Goal: Information Seeking & Learning: Learn about a topic

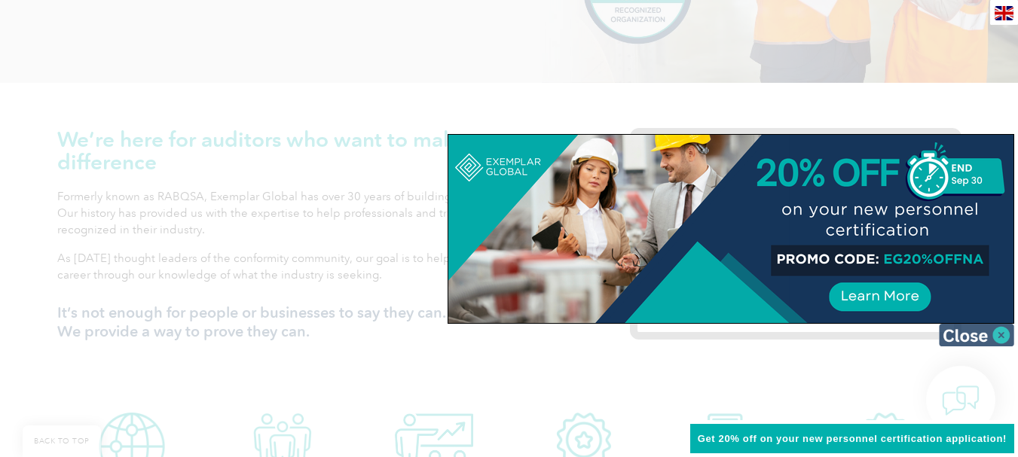
scroll to position [452, 0]
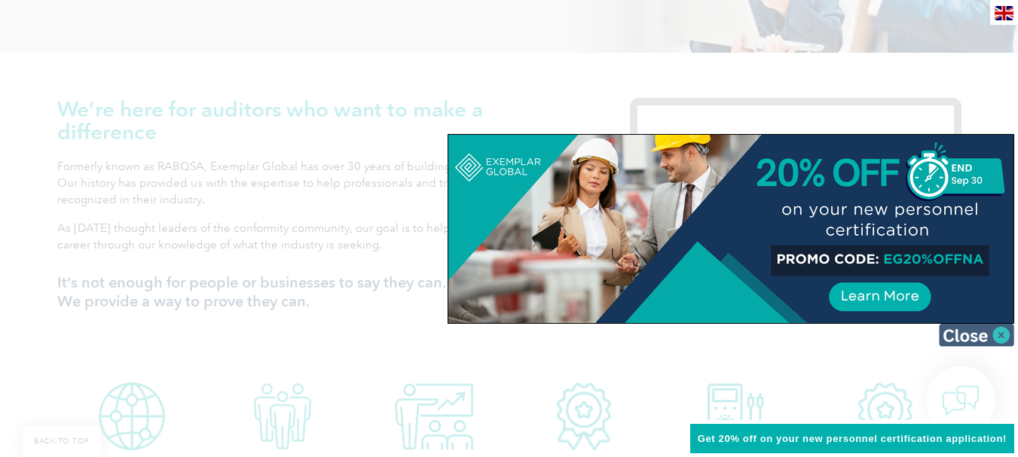
click at [1001, 336] on img at bounding box center [976, 335] width 75 height 23
click at [1001, 336] on div "We’re here for auditors who want to make a difference Formerly known as RABQSA,…" at bounding box center [509, 214] width 1018 height 323
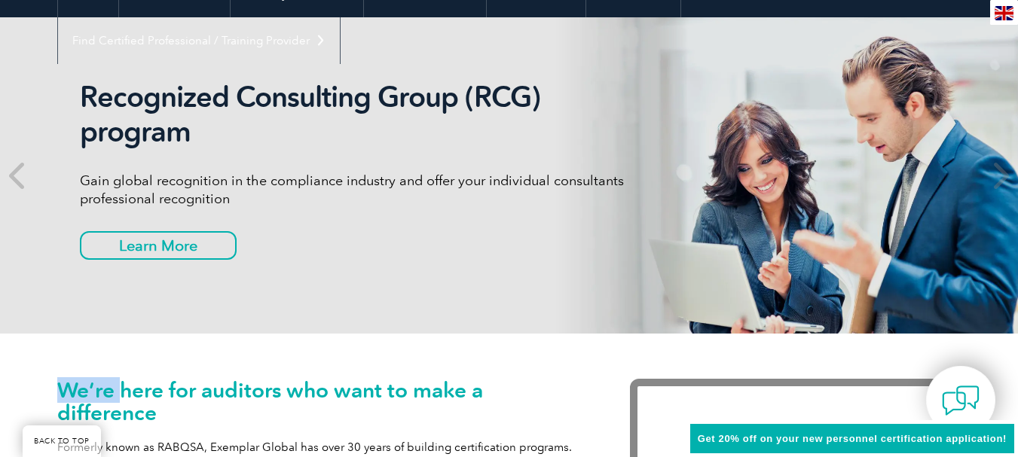
scroll to position [151, 0]
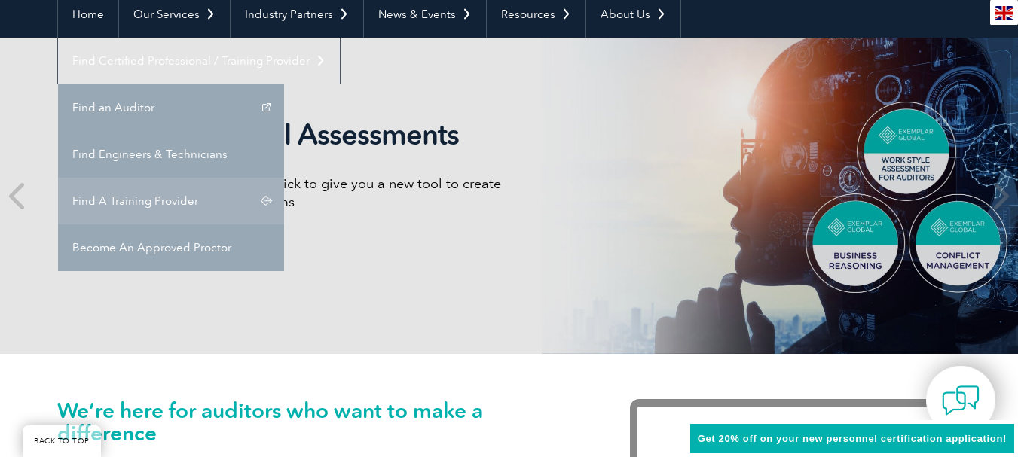
click at [284, 178] on link "Find A Training Provider" at bounding box center [171, 201] width 226 height 47
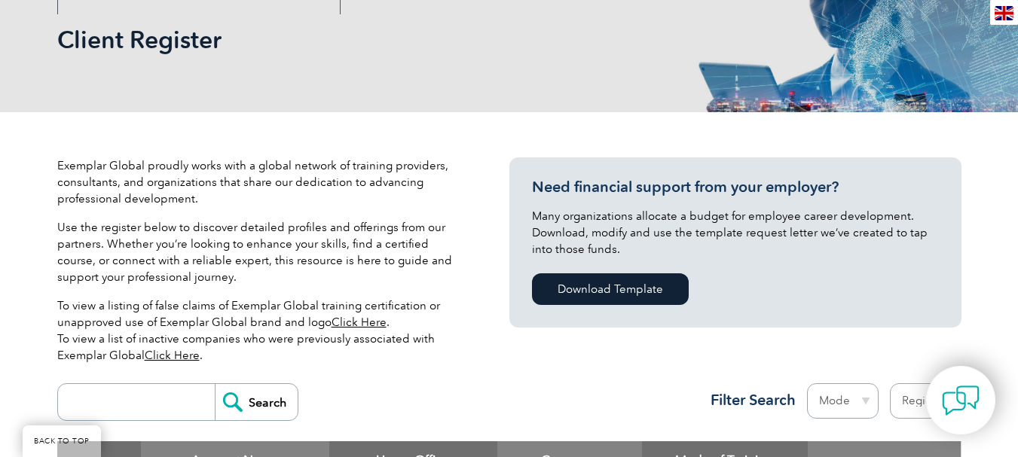
scroll to position [452, 0]
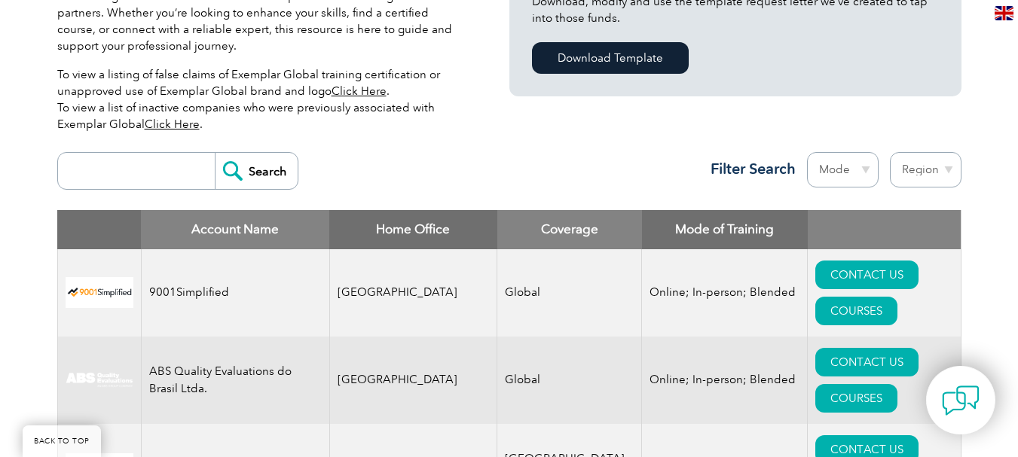
click at [166, 167] on input "search" at bounding box center [140, 171] width 149 height 36
type input "lms"
click at [215, 153] on input "Search" at bounding box center [256, 171] width 83 height 36
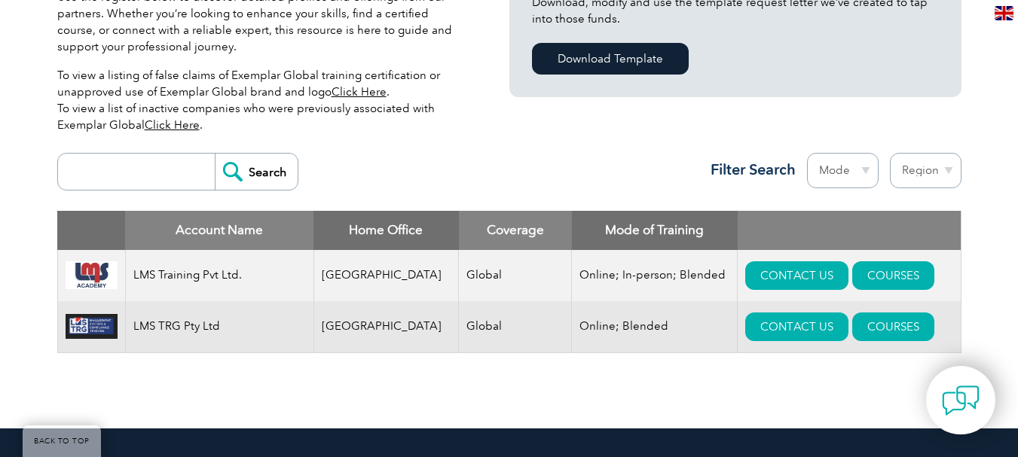
scroll to position [151, 0]
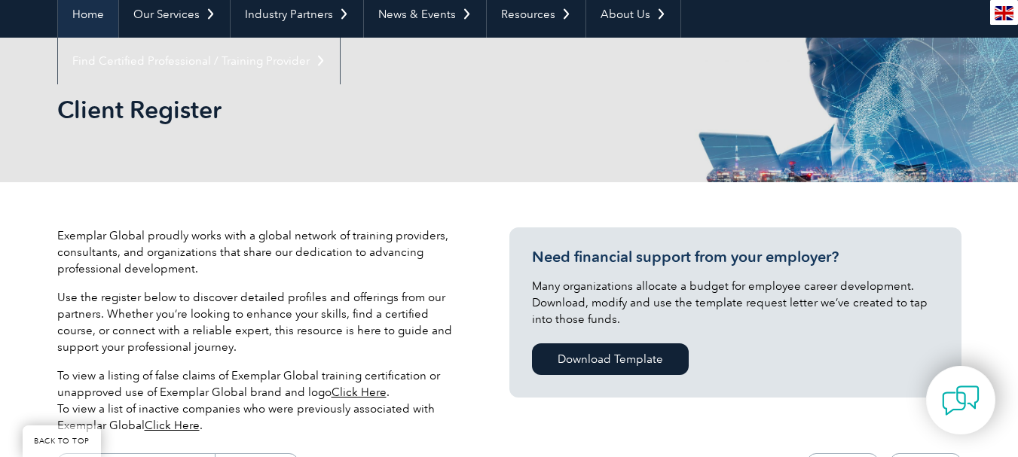
click at [98, 16] on link "Home" at bounding box center [88, 14] width 60 height 47
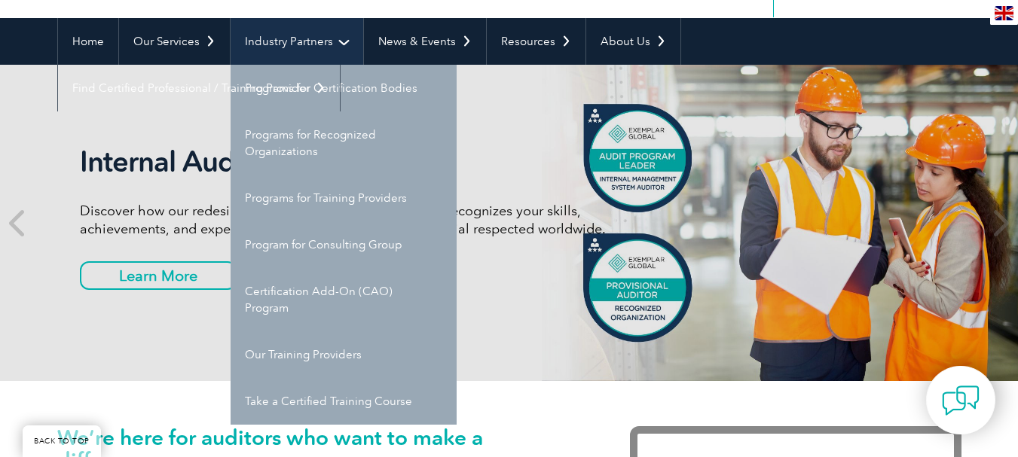
scroll to position [151, 0]
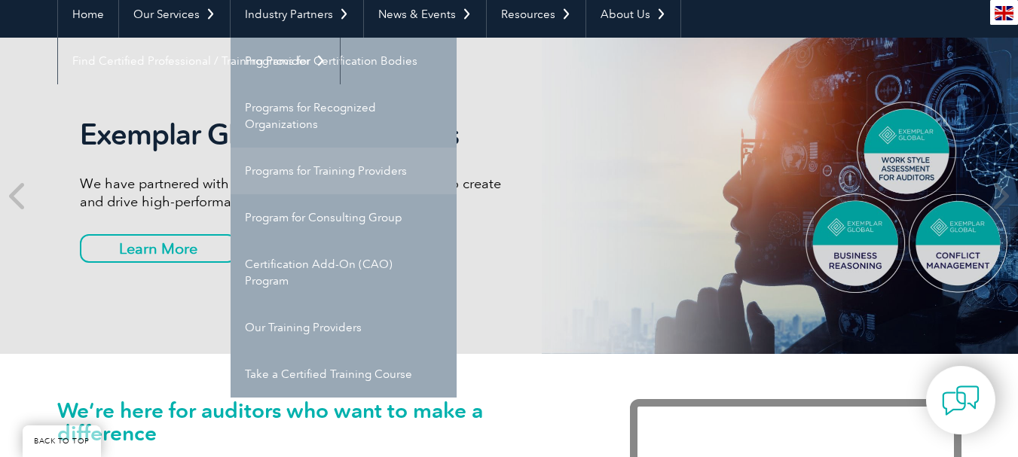
click at [351, 170] on link "Programs for Training Providers" at bounding box center [344, 171] width 226 height 47
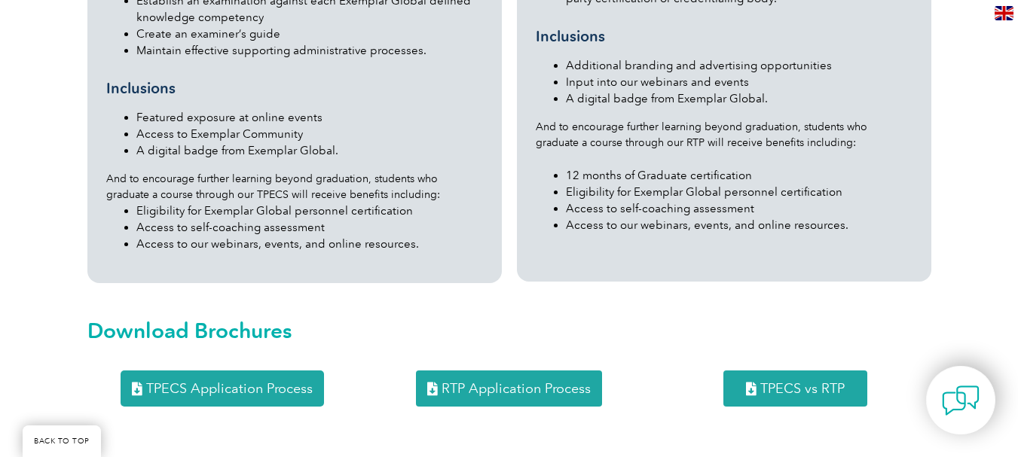
scroll to position [1884, 0]
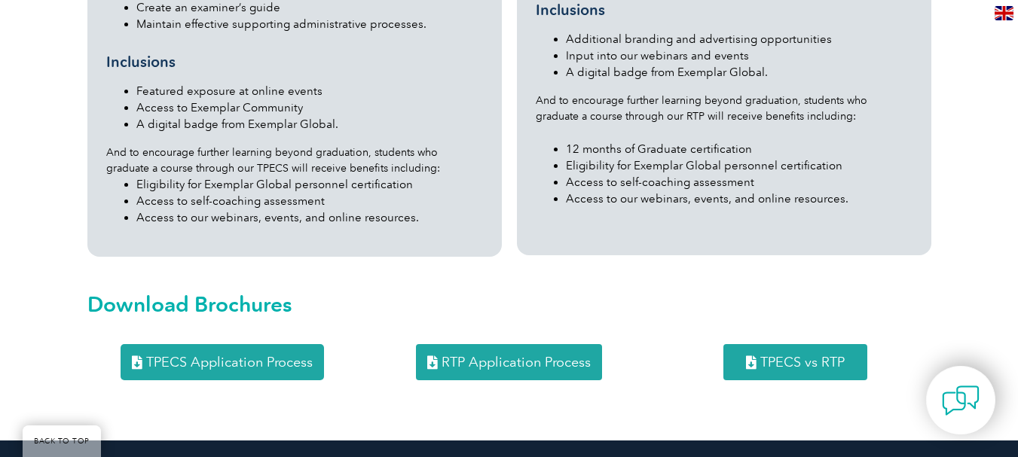
click at [503, 356] on span "RTP Application Process" at bounding box center [516, 363] width 149 height 14
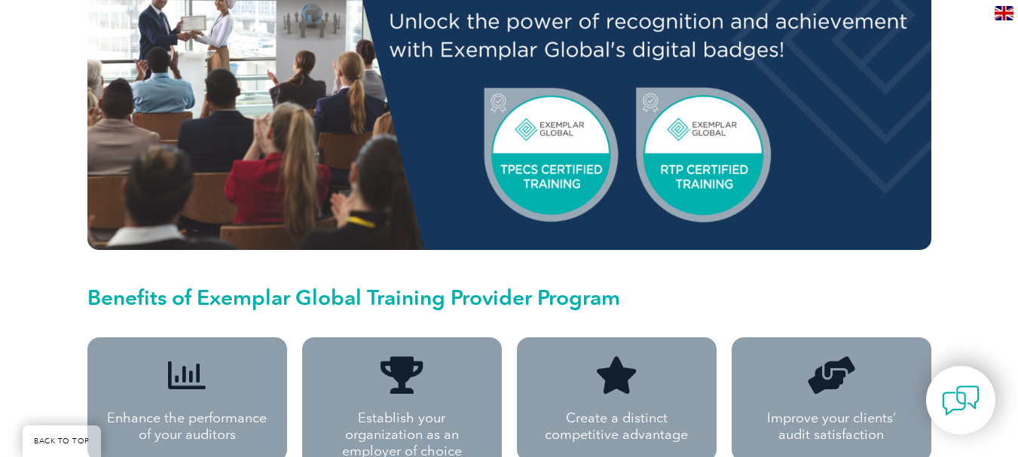
scroll to position [829, 0]
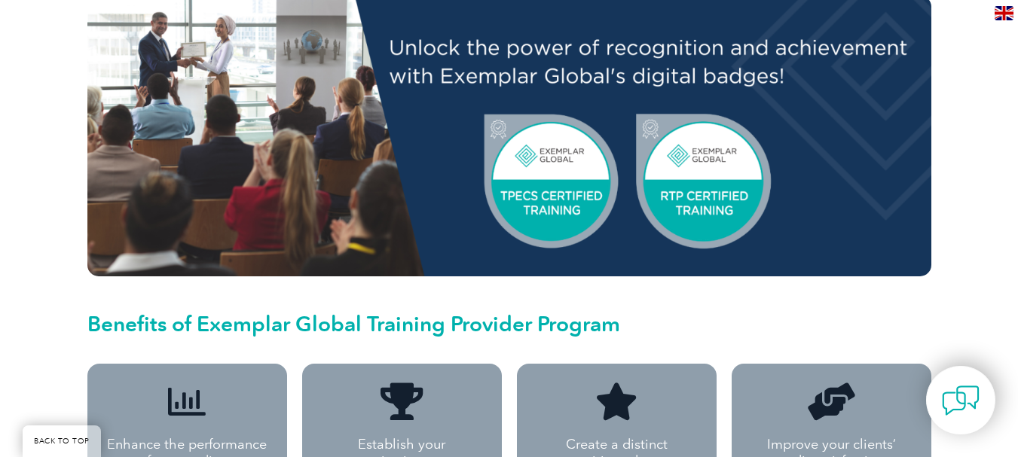
click at [713, 196] on img at bounding box center [509, 135] width 844 height 281
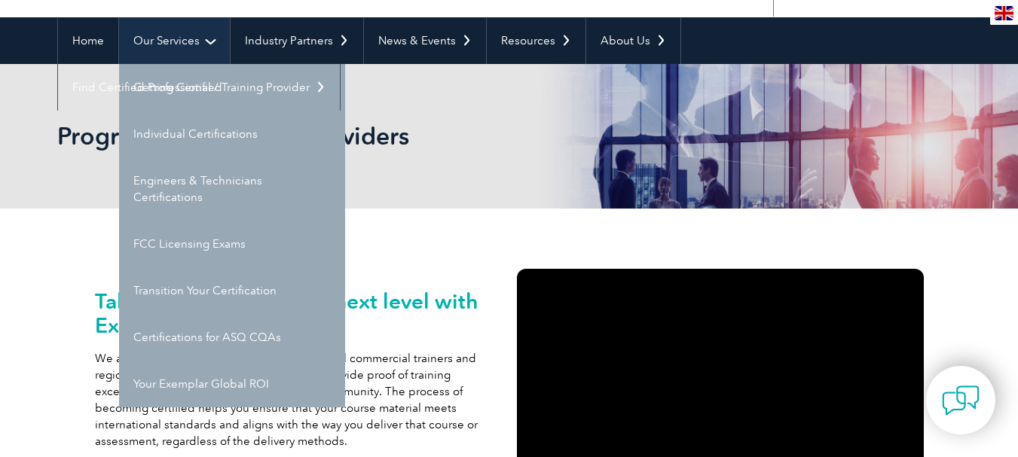
scroll to position [151, 0]
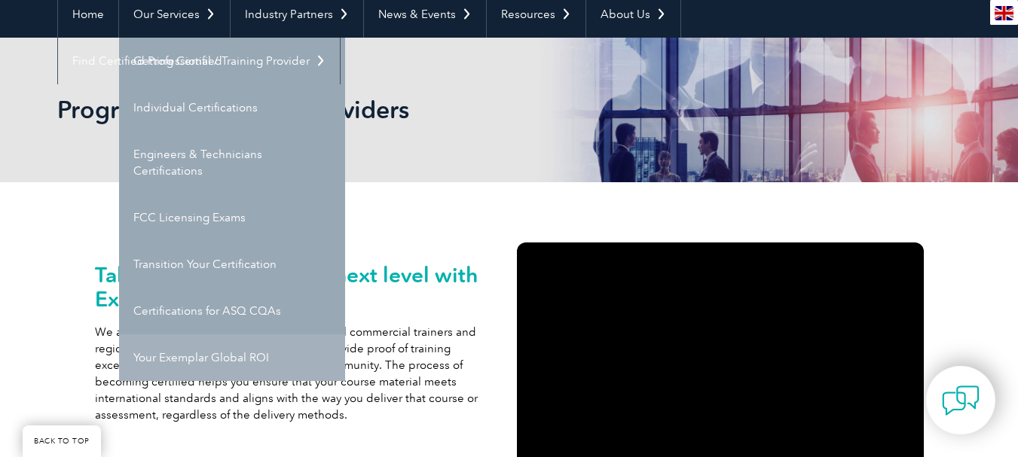
click at [240, 359] on link "Your Exemplar Global ROI" at bounding box center [232, 358] width 226 height 47
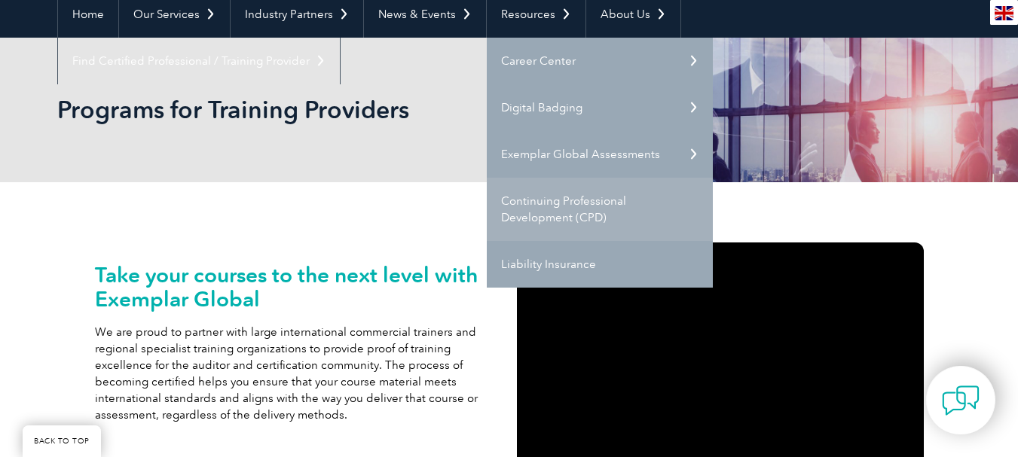
click at [570, 221] on link "Continuing Professional Development (CPD)" at bounding box center [600, 209] width 226 height 63
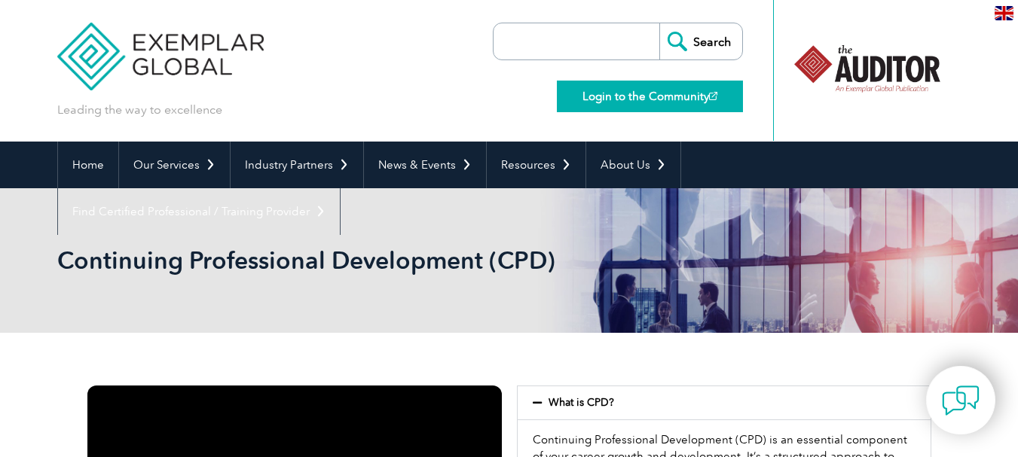
click at [707, 98] on link "Login to the Community" at bounding box center [650, 97] width 186 height 32
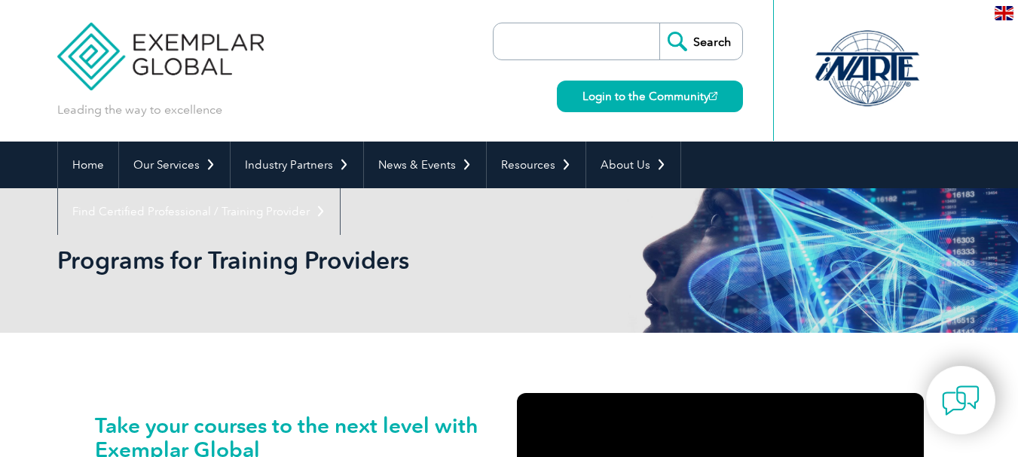
click at [607, 32] on input "search" at bounding box center [580, 41] width 158 height 36
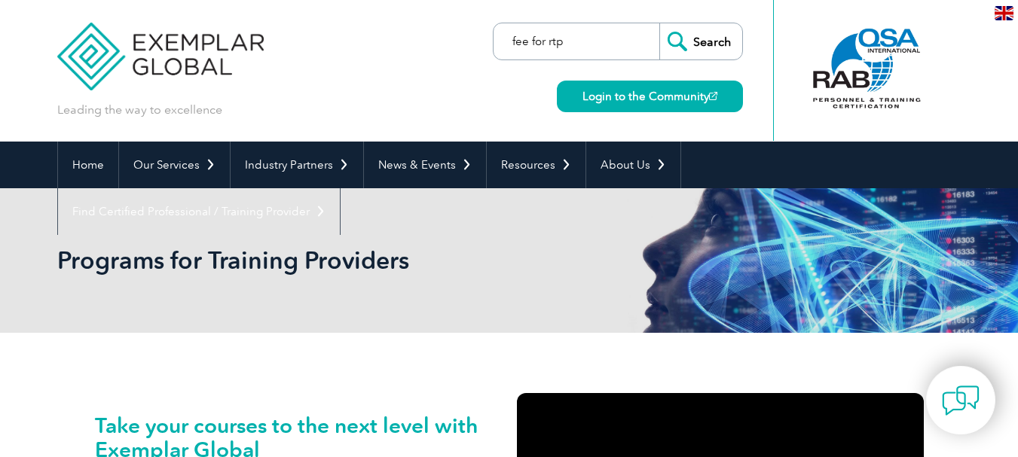
type input "fee for rtp"
click at [659, 23] on input "Search" at bounding box center [700, 41] width 83 height 36
